Goal: Information Seeking & Learning: Learn about a topic

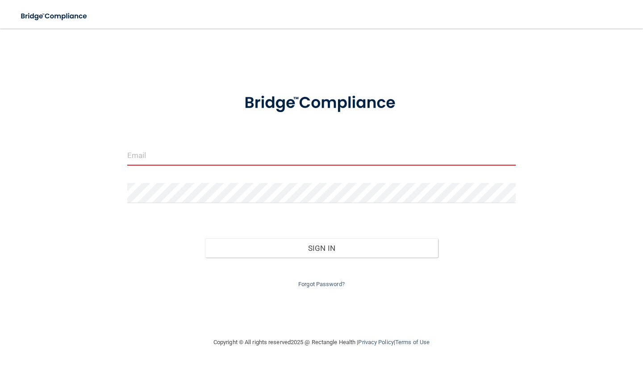
type input "[EMAIL_ADDRESS][DOMAIN_NAME]"
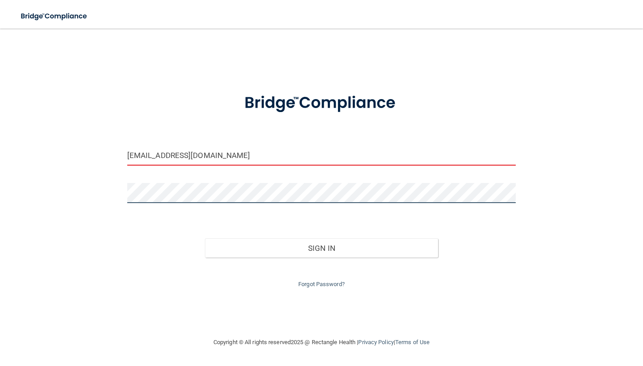
click at [321, 246] on button "Sign In" at bounding box center [321, 248] width 233 height 20
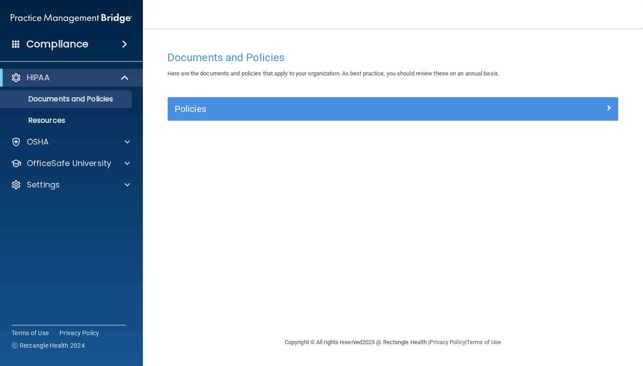
click at [191, 104] on h5 "Policies" at bounding box center [337, 109] width 324 height 10
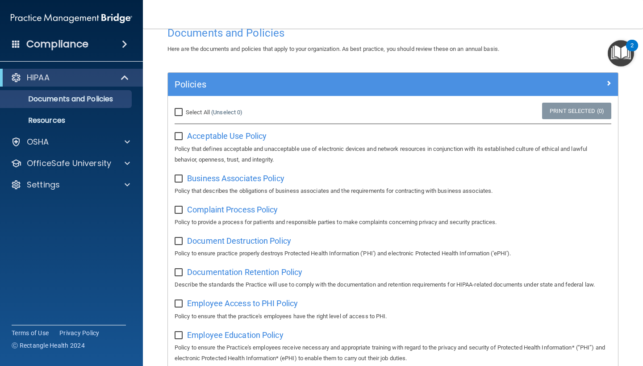
scroll to position [24, 0]
click at [177, 113] on input "Select All (Unselect 0) Unselect All" at bounding box center [180, 112] width 10 height 7
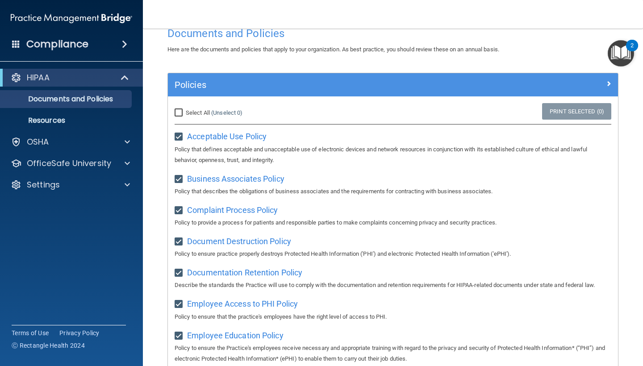
checkbox input "true"
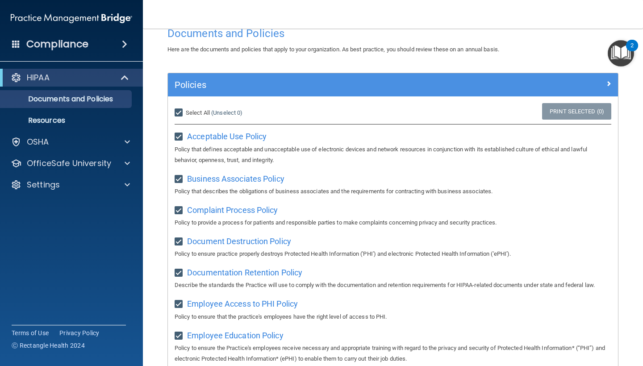
checkbox input "true"
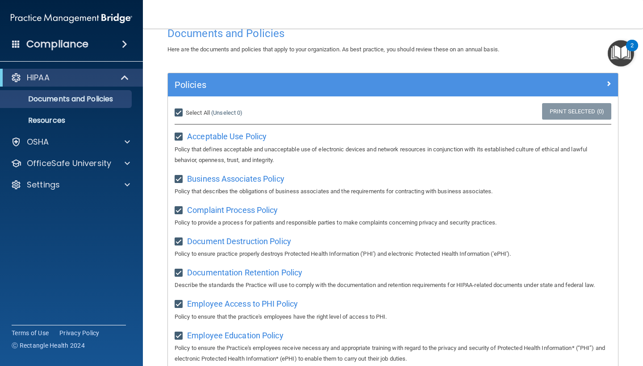
checkbox input "true"
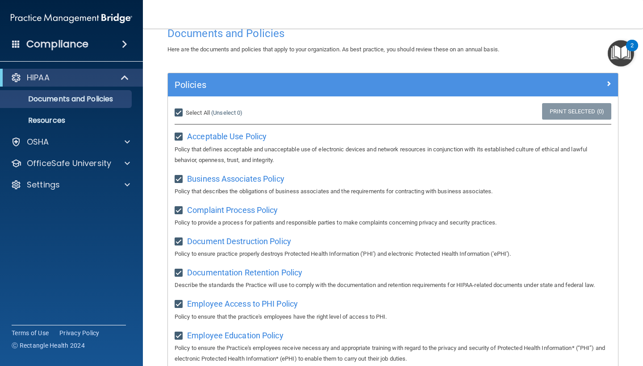
checkbox input "true"
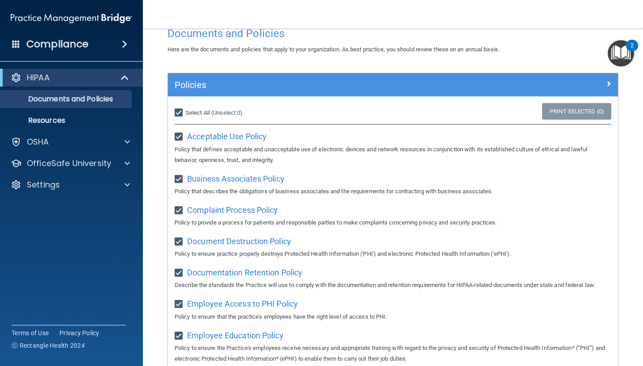
checkbox input "true"
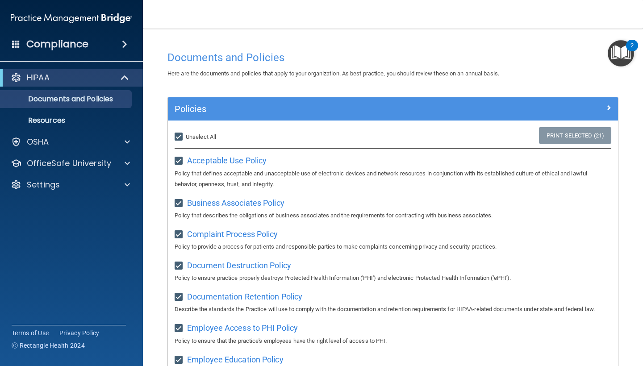
scroll to position [0, 0]
click at [55, 102] on p "Documents and Policies" at bounding box center [67, 99] width 122 height 9
click at [608, 108] on span at bounding box center [608, 107] width 5 height 11
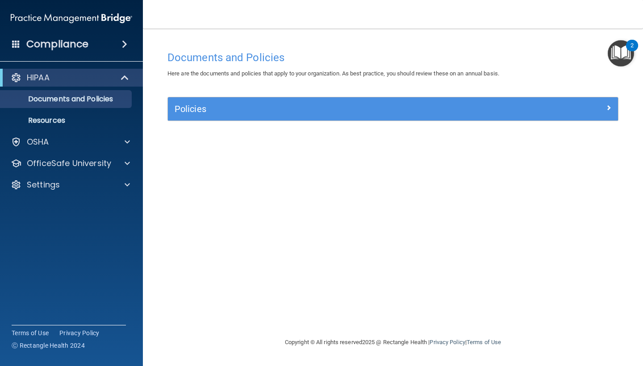
click at [128, 79] on span at bounding box center [126, 77] width 8 height 11
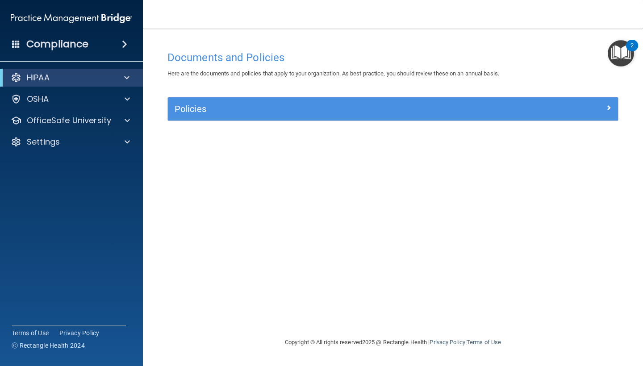
click at [128, 80] on span at bounding box center [126, 77] width 5 height 11
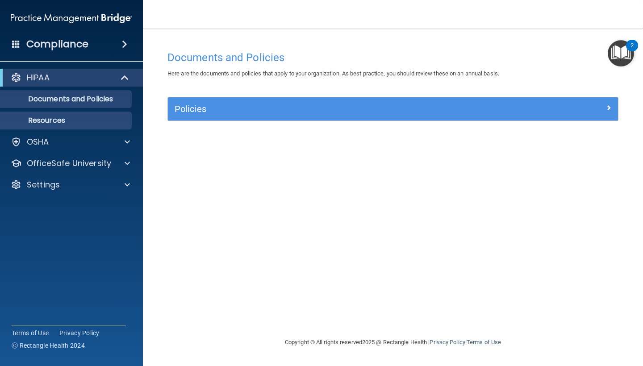
click at [48, 120] on p "Resources" at bounding box center [67, 120] width 122 height 9
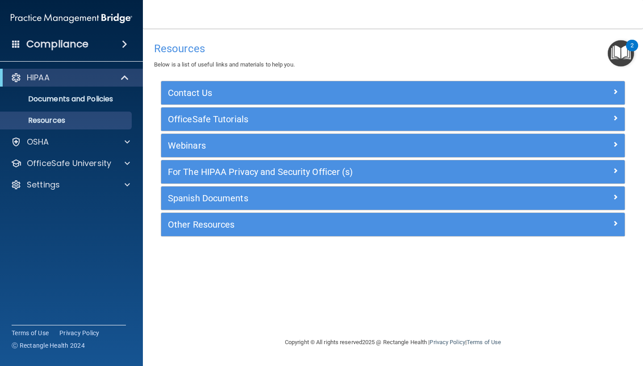
click at [45, 76] on p "HIPAA" at bounding box center [38, 77] width 23 height 11
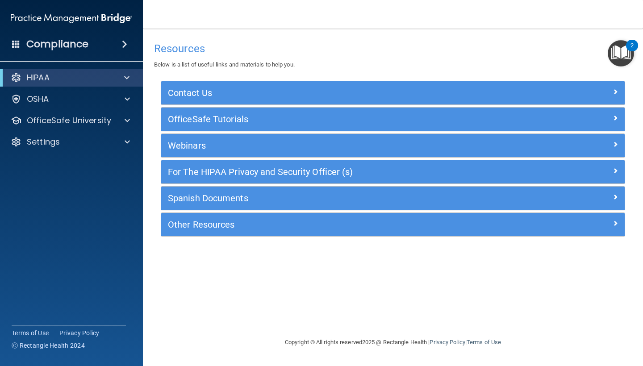
click at [45, 76] on p "HIPAA" at bounding box center [38, 77] width 23 height 11
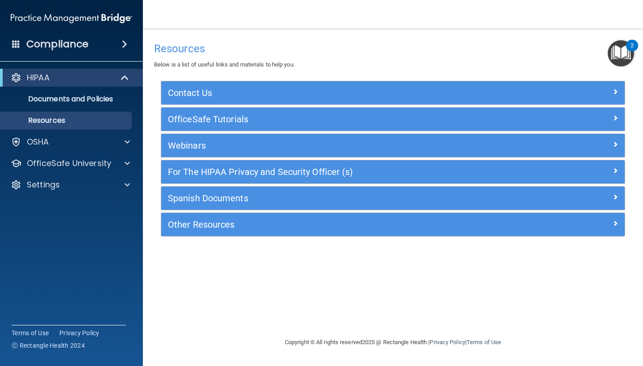
click at [122, 45] on span at bounding box center [124, 44] width 5 height 11
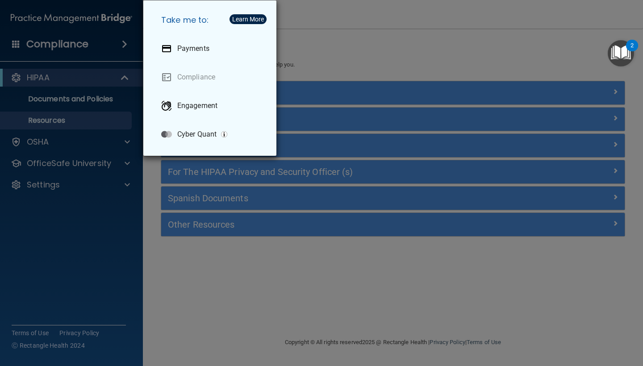
click at [35, 101] on div "Take me to: Payments Compliance Engagement Cyber Quant" at bounding box center [321, 183] width 643 height 366
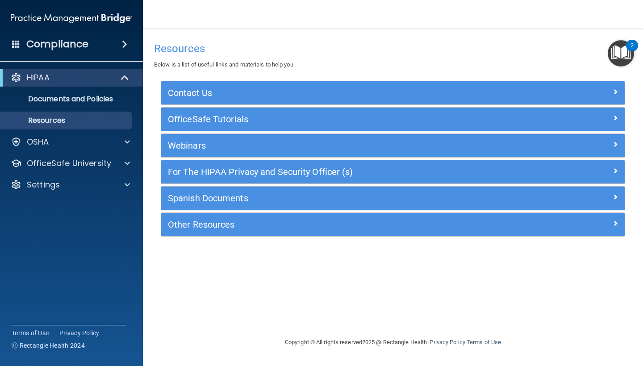
click at [35, 101] on p "Documents and Policies" at bounding box center [67, 99] width 122 height 9
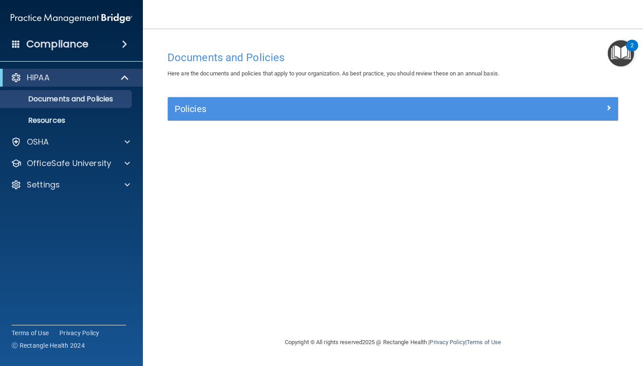
click at [204, 107] on h5 "Policies" at bounding box center [337, 109] width 324 height 10
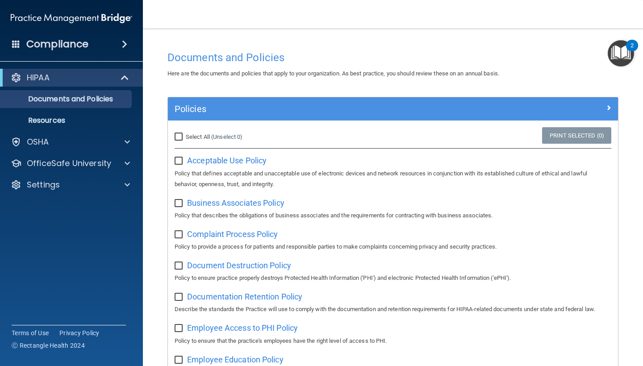
click at [620, 63] on img "Open Resource Center, 2 new notifications" at bounding box center [621, 53] width 26 height 26
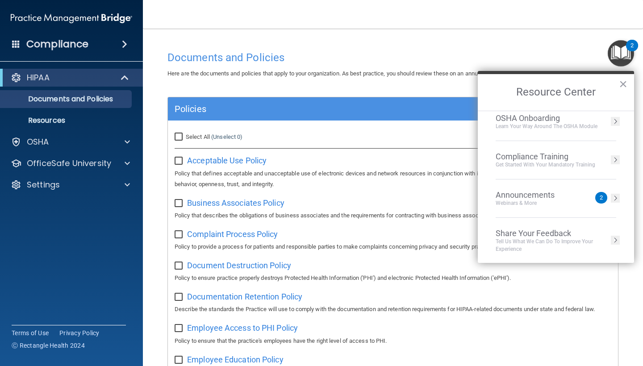
click at [179, 140] on input "Select All (Unselect 0) Unselect All" at bounding box center [180, 137] width 10 height 7
checkbox input "true"
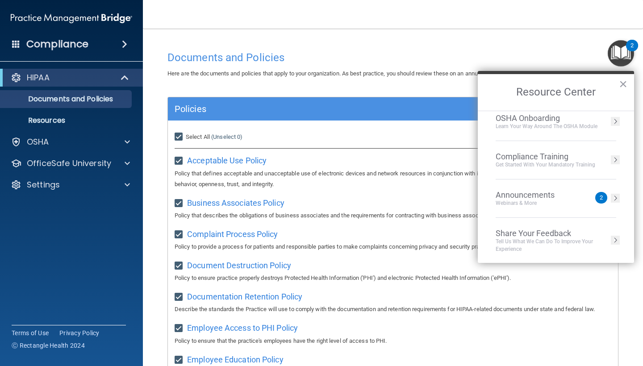
checkbox input "true"
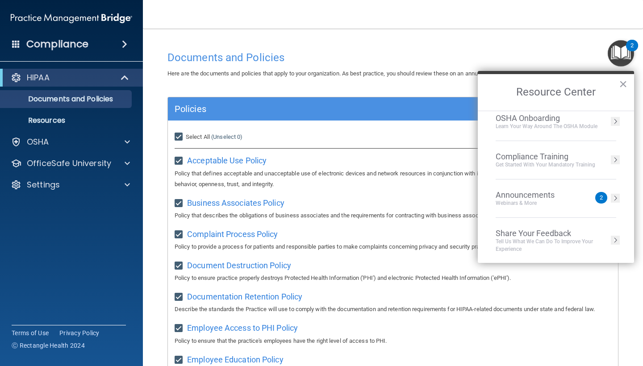
checkbox input "true"
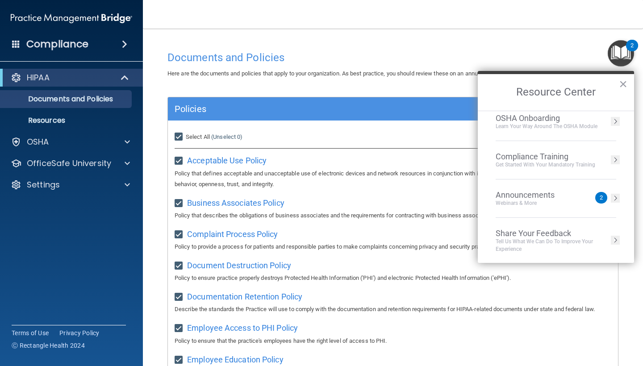
checkbox input "true"
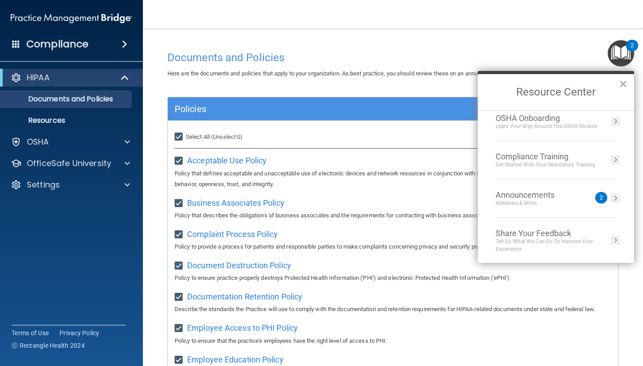
checkbox input "true"
click at [621, 83] on button "×" at bounding box center [623, 84] width 8 height 14
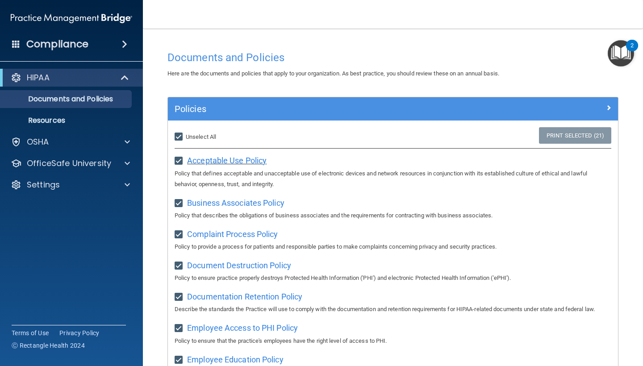
click at [206, 160] on span "Acceptable Use Policy" at bounding box center [226, 160] width 79 height 9
click at [25, 164] on div "OfficeSafe University" at bounding box center [59, 163] width 111 height 11
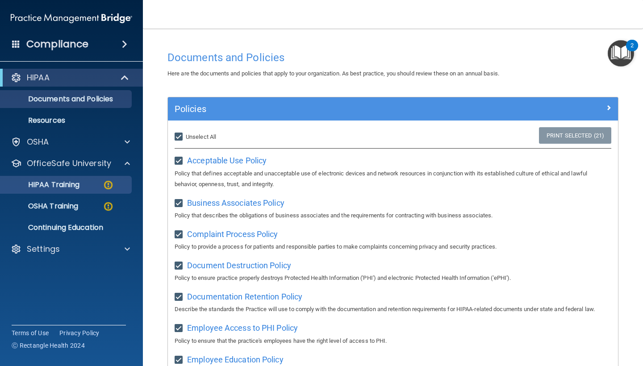
click at [33, 181] on p "HIPAA Training" at bounding box center [43, 184] width 74 height 9
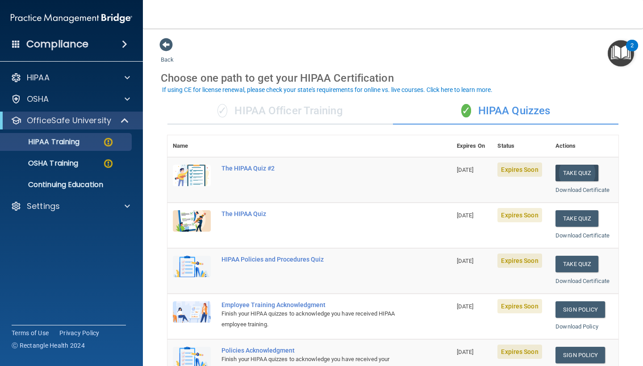
click at [569, 174] on button "Take Quiz" at bounding box center [577, 173] width 43 height 17
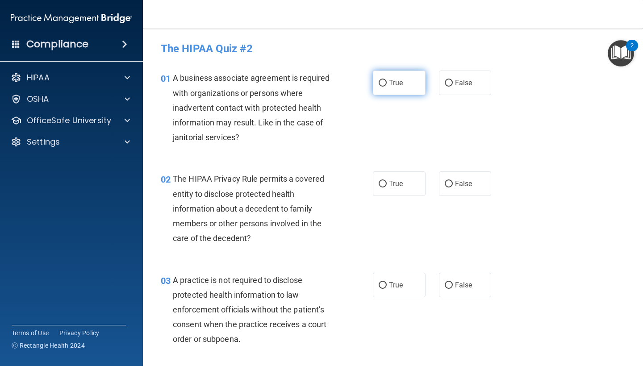
click at [394, 90] on label "True" at bounding box center [399, 83] width 53 height 25
click at [387, 87] on input "True" at bounding box center [383, 83] width 8 height 7
radio input "true"
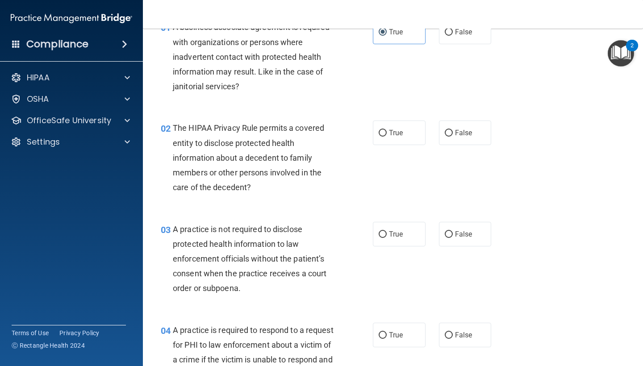
scroll to position [50, 0]
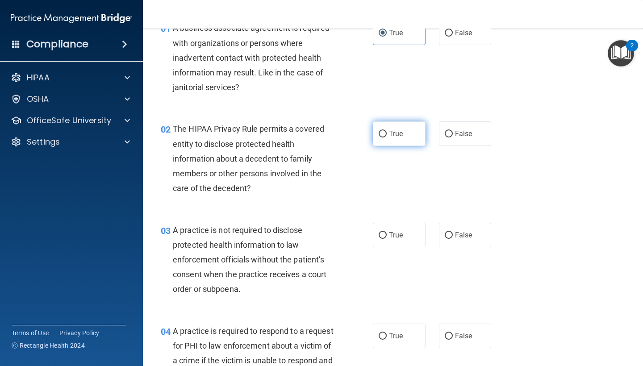
click at [397, 135] on span "True" at bounding box center [396, 134] width 14 height 8
click at [387, 135] on input "True" at bounding box center [383, 134] width 8 height 7
radio input "true"
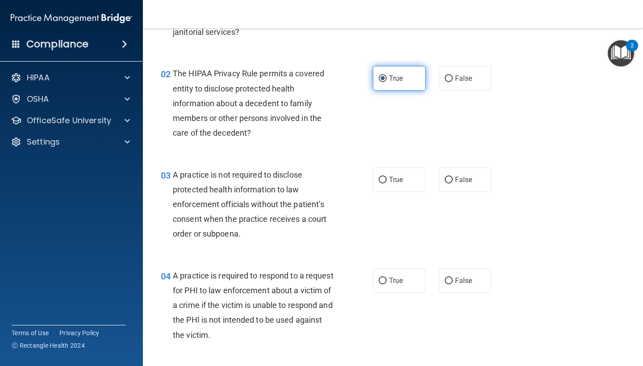
scroll to position [107, 0]
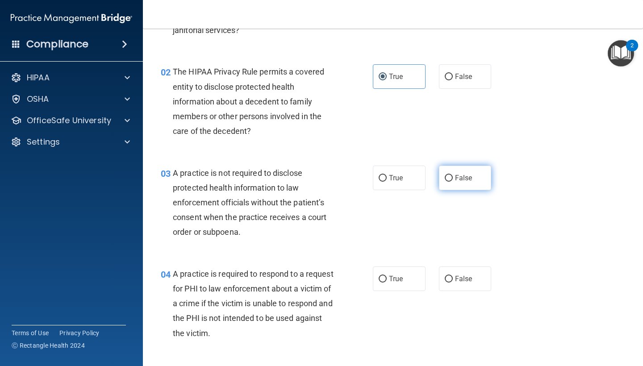
click at [467, 170] on label "False" at bounding box center [465, 178] width 53 height 25
click at [453, 175] on input "False" at bounding box center [449, 178] width 8 height 7
radio input "true"
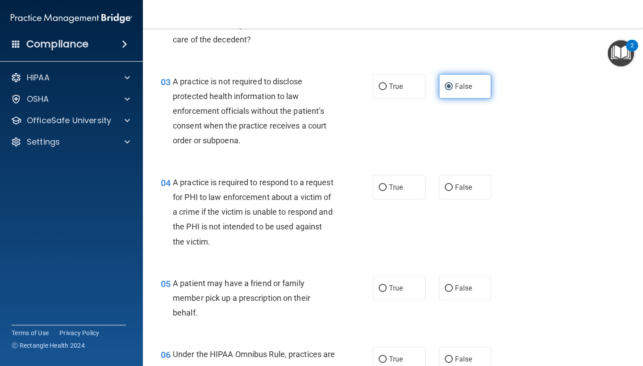
scroll to position [201, 0]
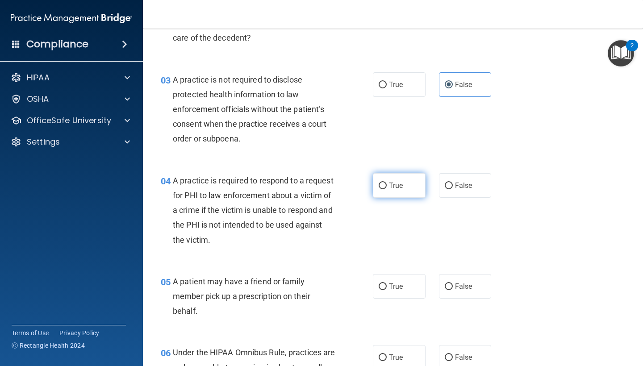
click at [398, 183] on span "True" at bounding box center [396, 185] width 14 height 8
click at [387, 183] on input "True" at bounding box center [383, 186] width 8 height 7
radio input "true"
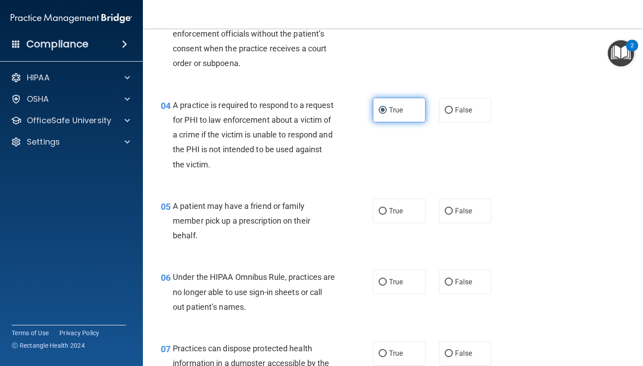
scroll to position [276, 0]
click at [395, 217] on label "True" at bounding box center [399, 211] width 53 height 25
click at [387, 215] on input "True" at bounding box center [383, 212] width 8 height 7
radio input "true"
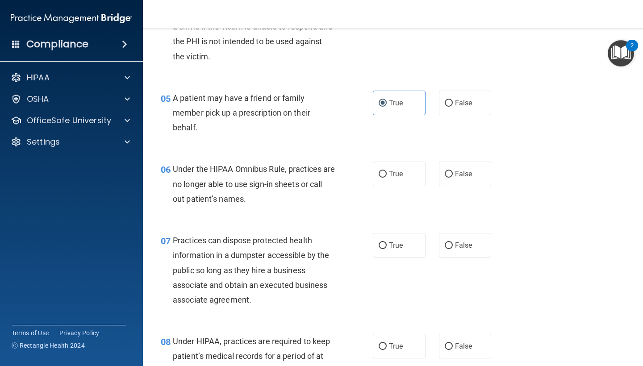
scroll to position [383, 0]
